Goal: Task Accomplishment & Management: Manage account settings

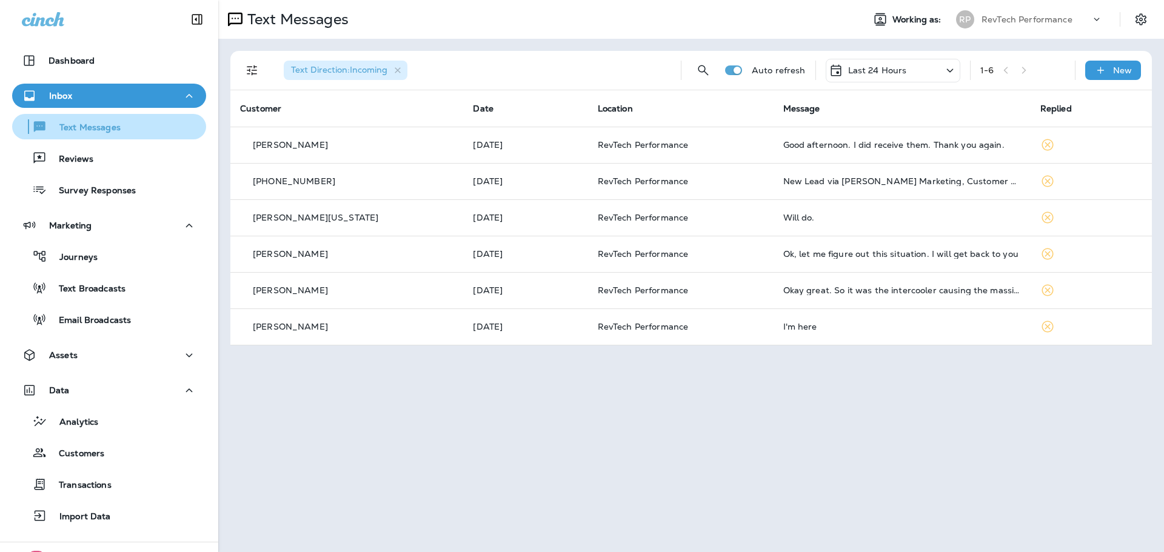
click at [78, 127] on p "Text Messages" at bounding box center [83, 128] width 73 height 12
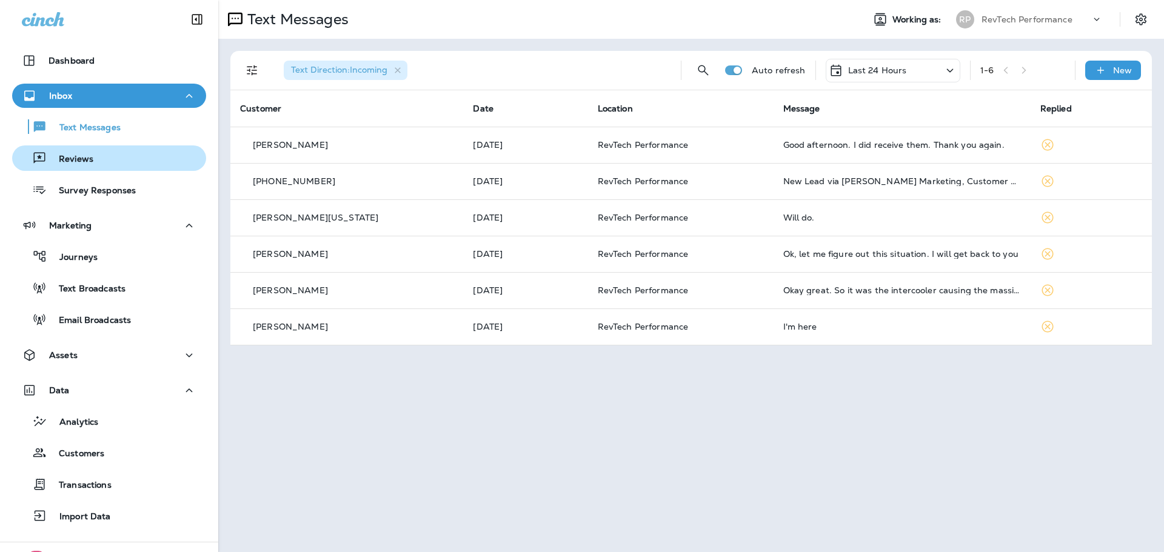
click at [101, 143] on div "Text Messages Reviews Survey Responses" at bounding box center [109, 155] width 194 height 95
click at [99, 168] on button "Reviews" at bounding box center [109, 157] width 194 height 25
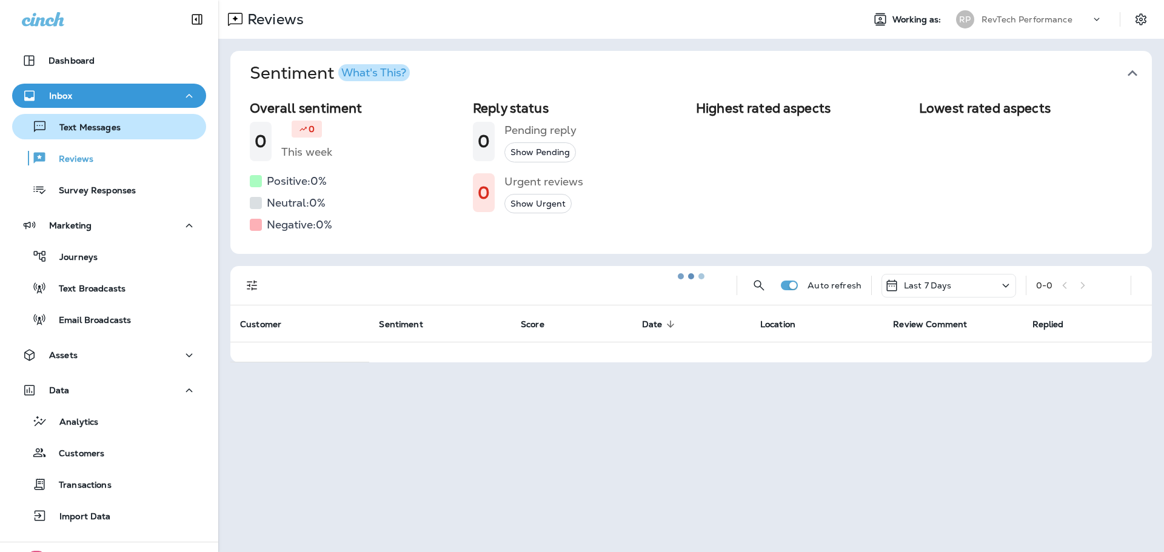
click at [110, 126] on p "Text Messages" at bounding box center [83, 128] width 73 height 12
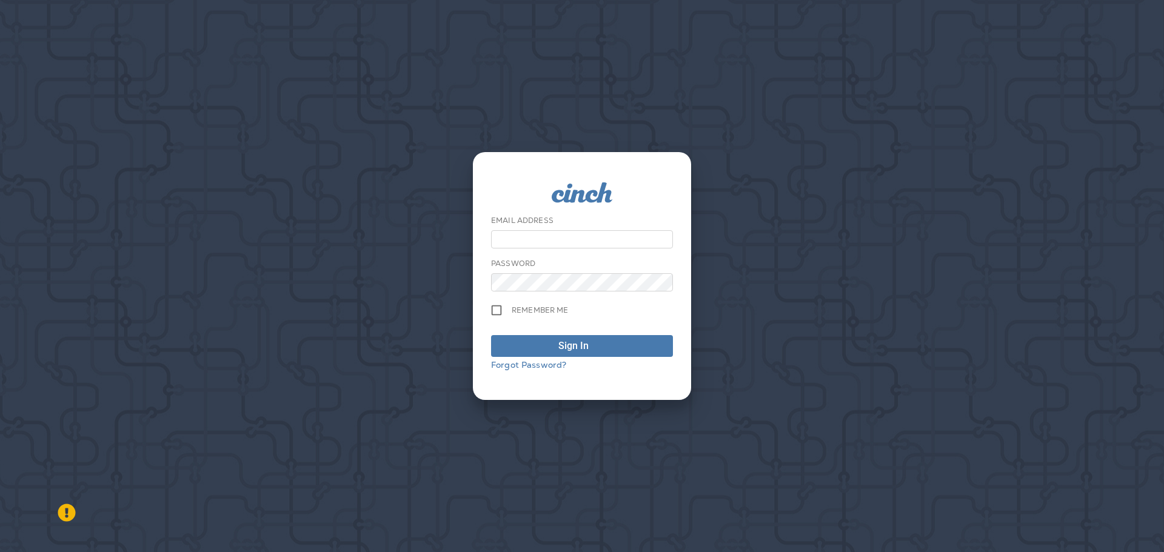
click at [584, 238] on input "email" at bounding box center [582, 239] width 182 height 18
type input "**********"
click at [587, 339] on div "Sign In" at bounding box center [573, 346] width 30 height 15
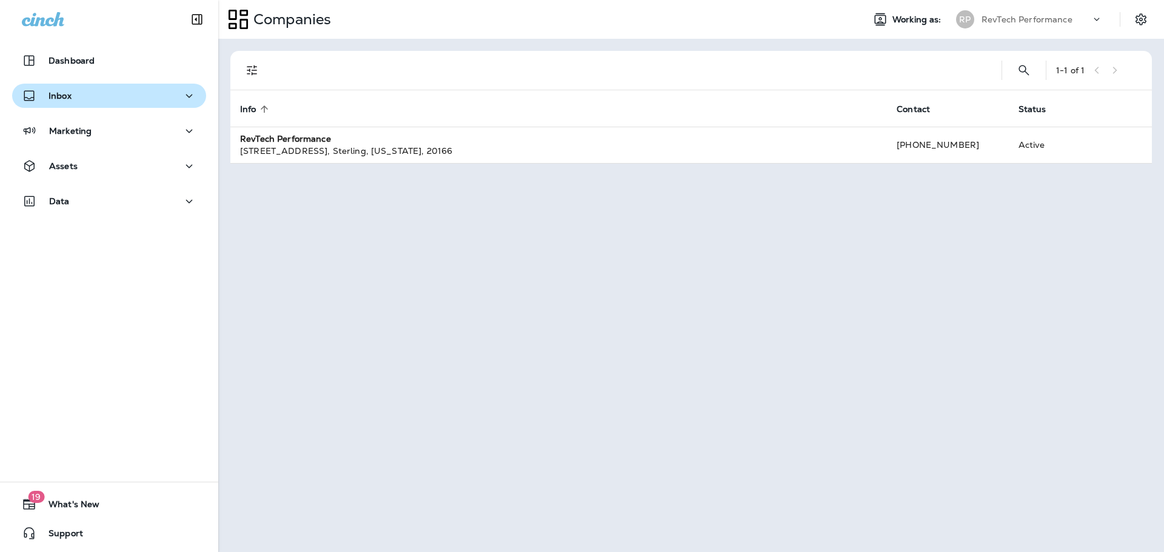
click at [93, 96] on div "Inbox" at bounding box center [109, 95] width 175 height 15
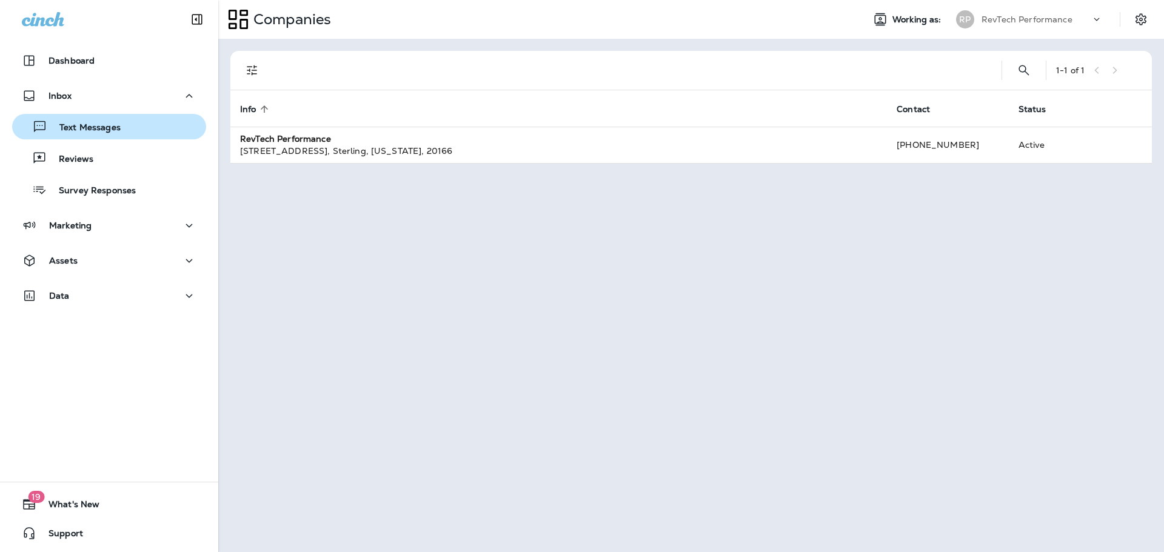
click at [87, 135] on div "Text Messages" at bounding box center [69, 127] width 104 height 18
